Goal: Communication & Community: Participate in discussion

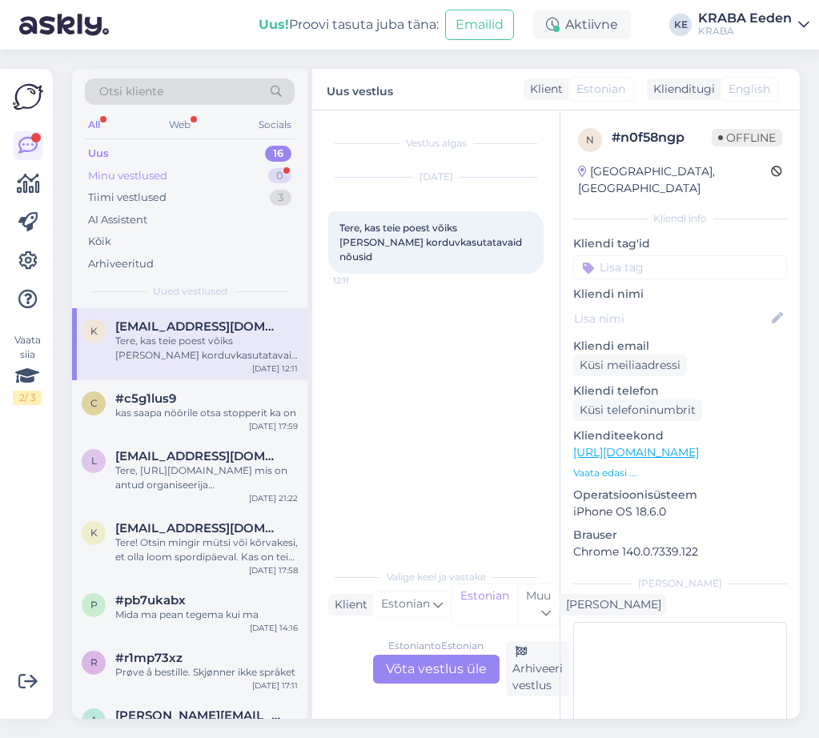
click at [233, 175] on div "Minu vestlused 0" at bounding box center [190, 176] width 210 height 22
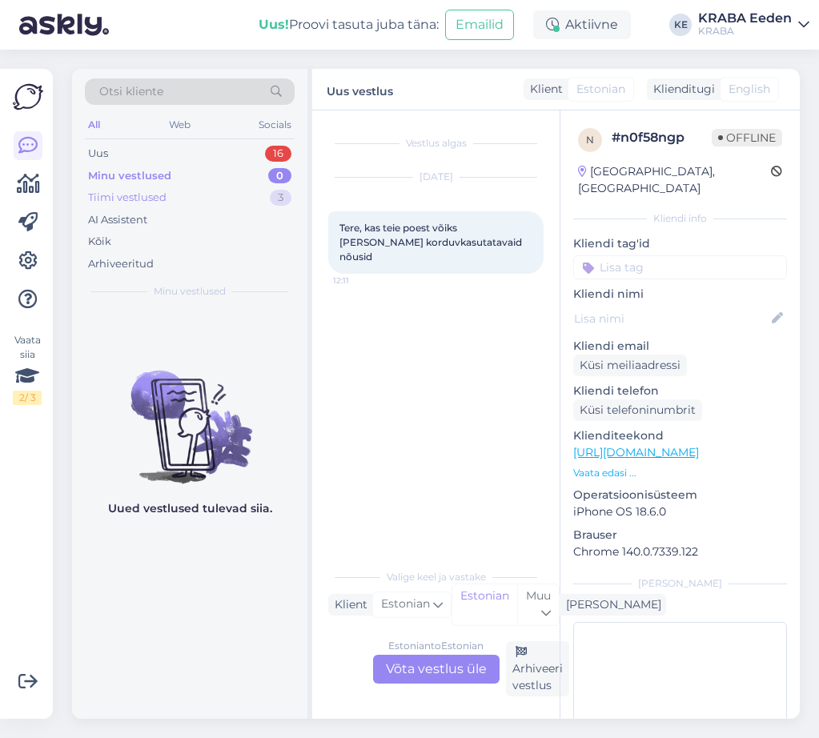
click at [235, 193] on div "Tiimi vestlused 3" at bounding box center [190, 198] width 210 height 22
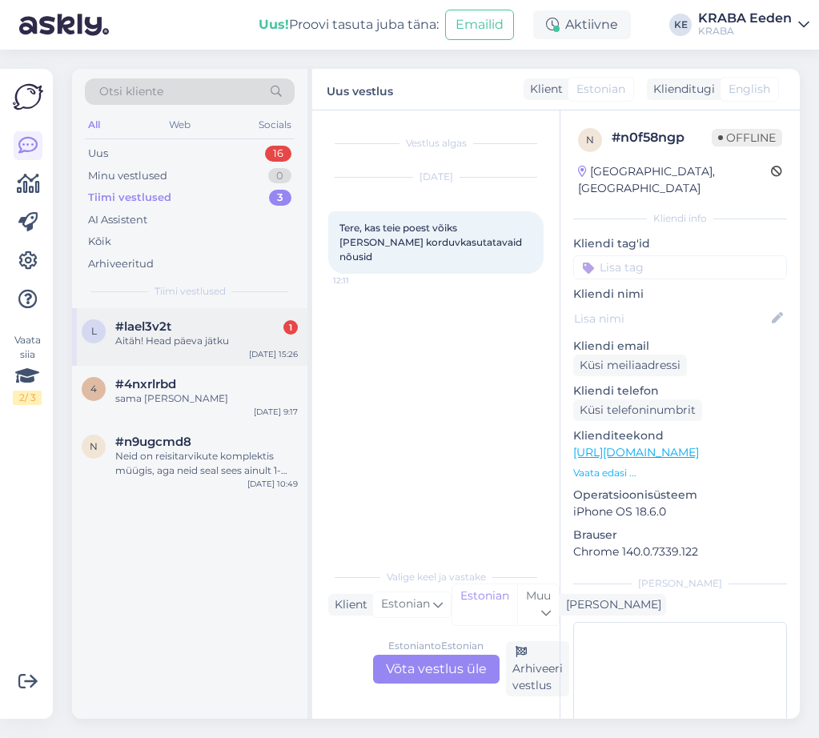
click at [220, 335] on div "Aitäh! Head päeva jätku" at bounding box center [206, 341] width 183 height 14
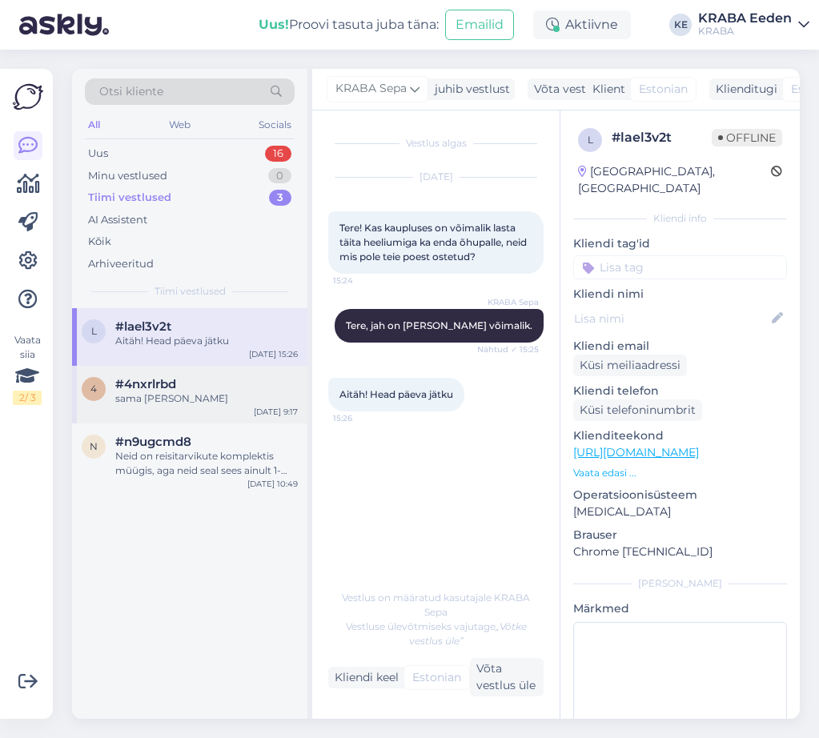
click at [213, 403] on div "sama [PERSON_NAME]" at bounding box center [206, 398] width 183 height 14
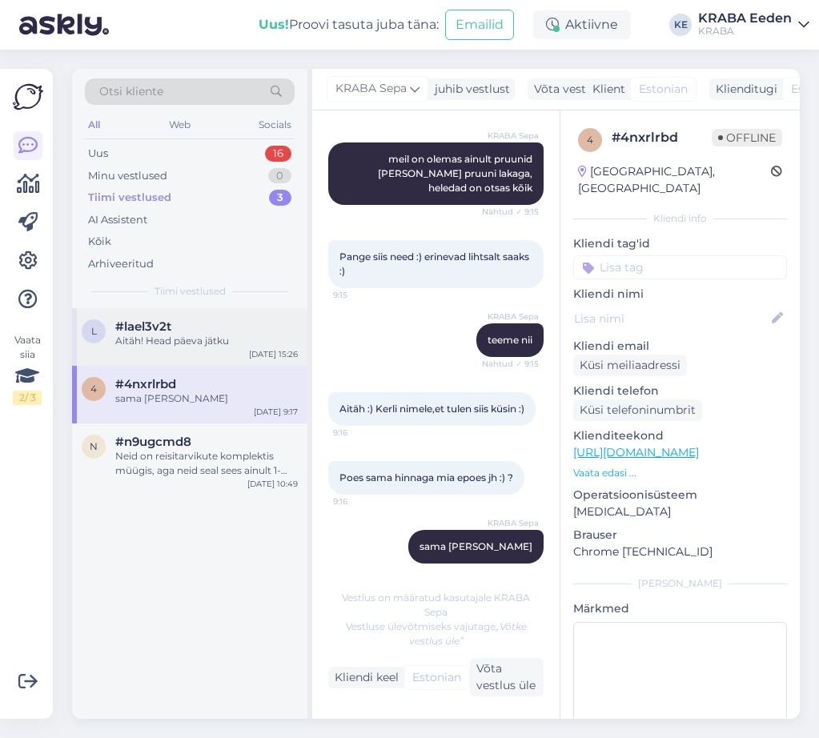
click at [217, 339] on div "Aitäh! Head päeva jätku" at bounding box center [206, 341] width 183 height 14
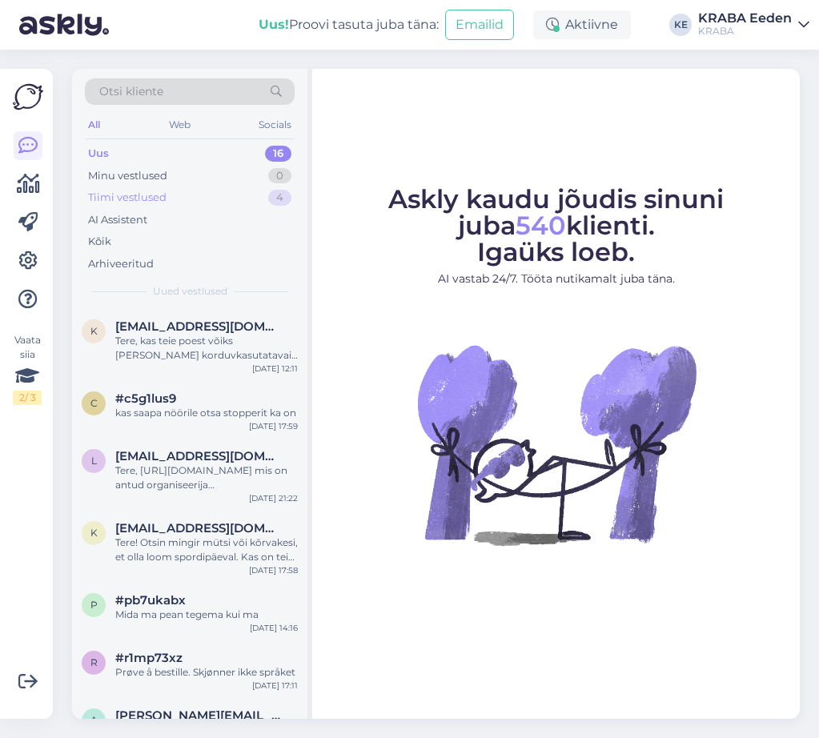
click at [173, 200] on div "Tiimi vestlused 4" at bounding box center [190, 198] width 210 height 22
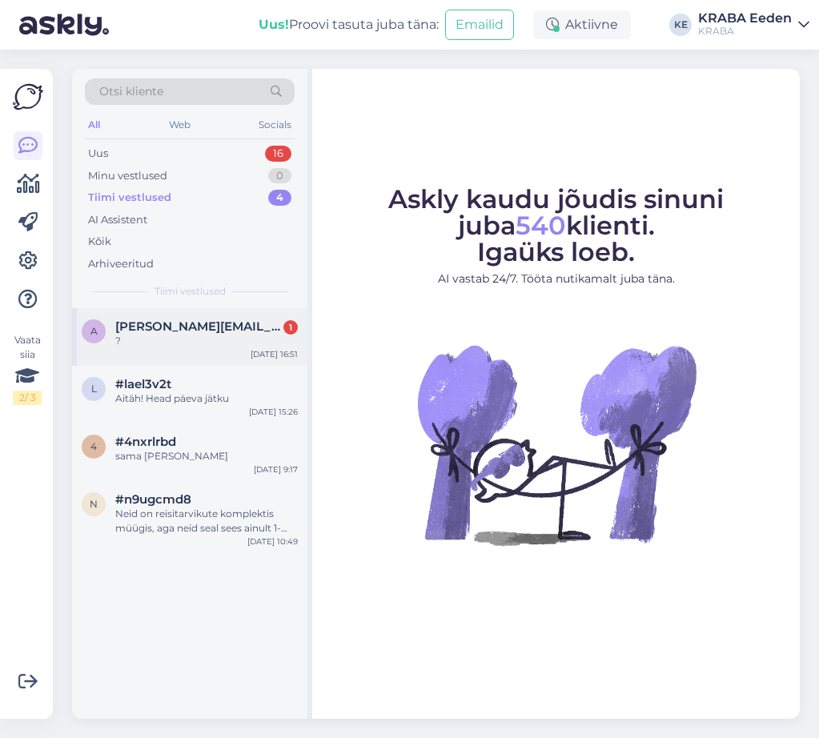
click at [187, 355] on div "a angelica.rumjantsevv@gmail.com 1 ? Sep 26 16:51" at bounding box center [189, 337] width 235 height 58
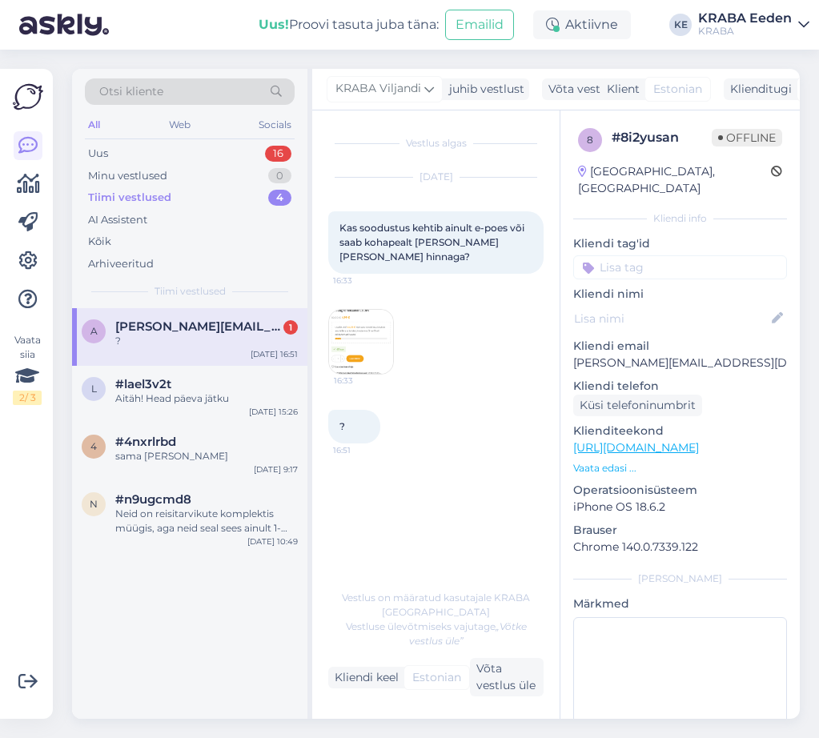
click at [374, 343] on img at bounding box center [361, 342] width 64 height 64
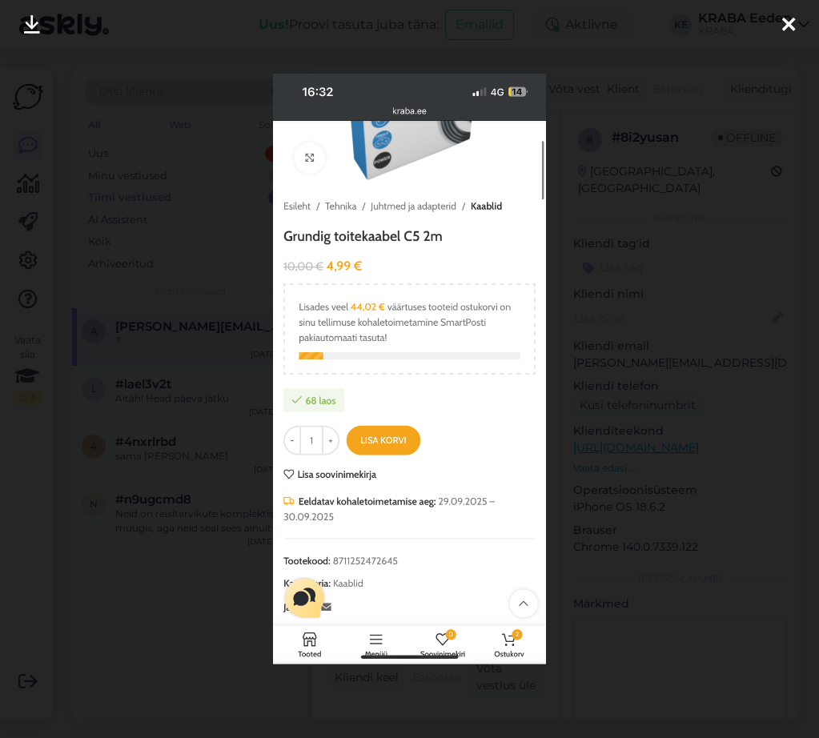
click at [784, 28] on icon at bounding box center [788, 25] width 13 height 21
